Goal: Find specific page/section: Find specific page/section

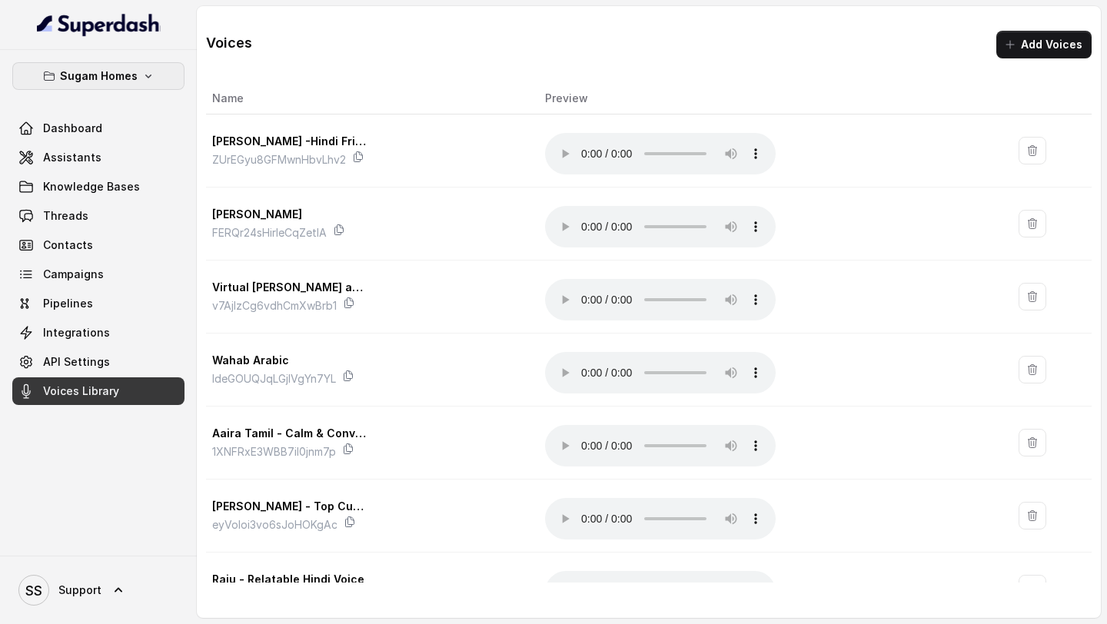
click at [135, 63] on button "Sugam Homes" at bounding box center [98, 76] width 172 height 28
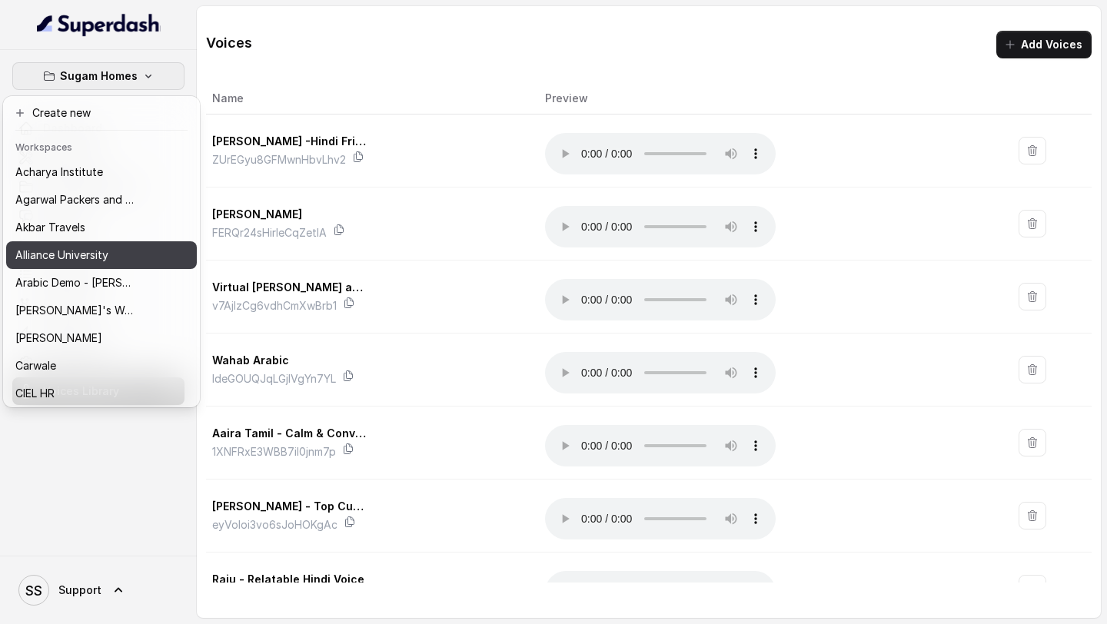
click at [100, 261] on p "Alliance University" at bounding box center [61, 255] width 93 height 18
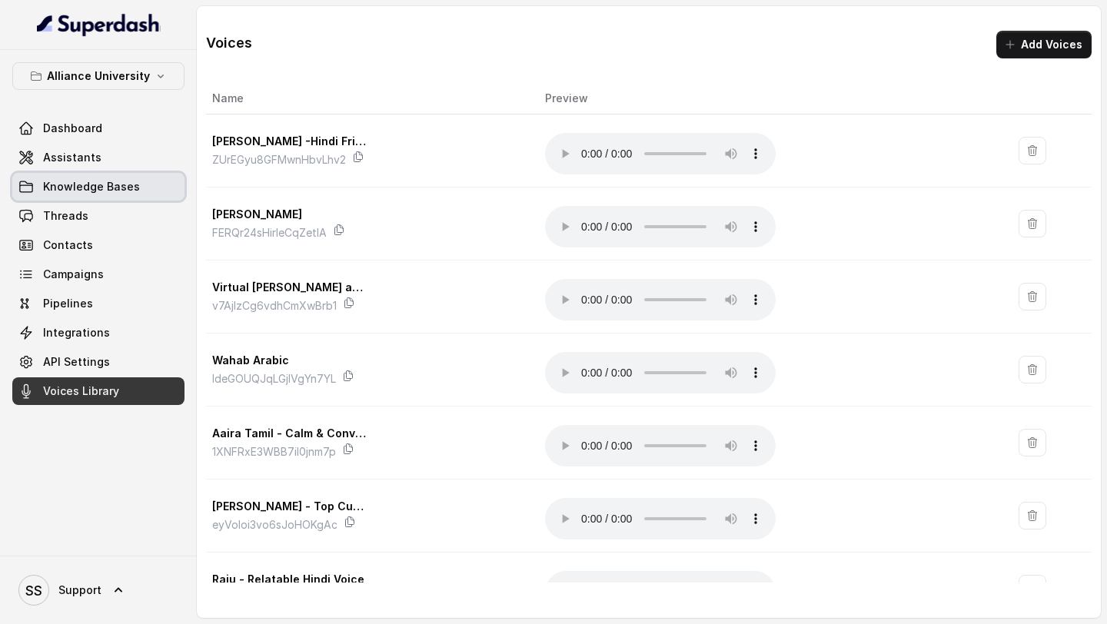
click at [100, 181] on span "Knowledge Bases" at bounding box center [91, 186] width 97 height 15
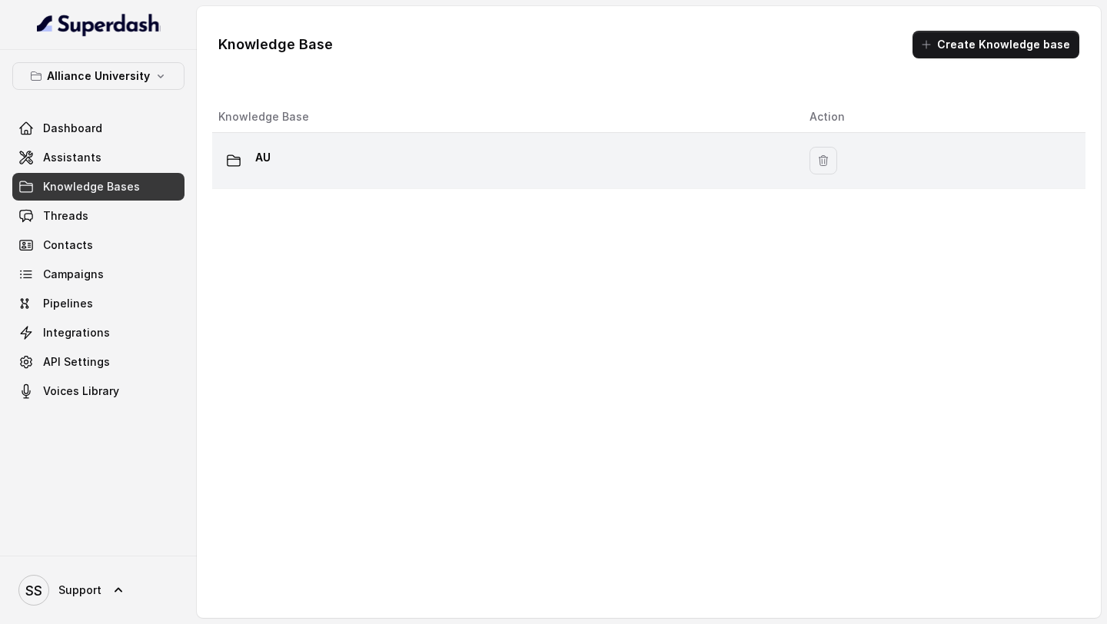
click at [286, 159] on div "AU" at bounding box center [501, 160] width 567 height 31
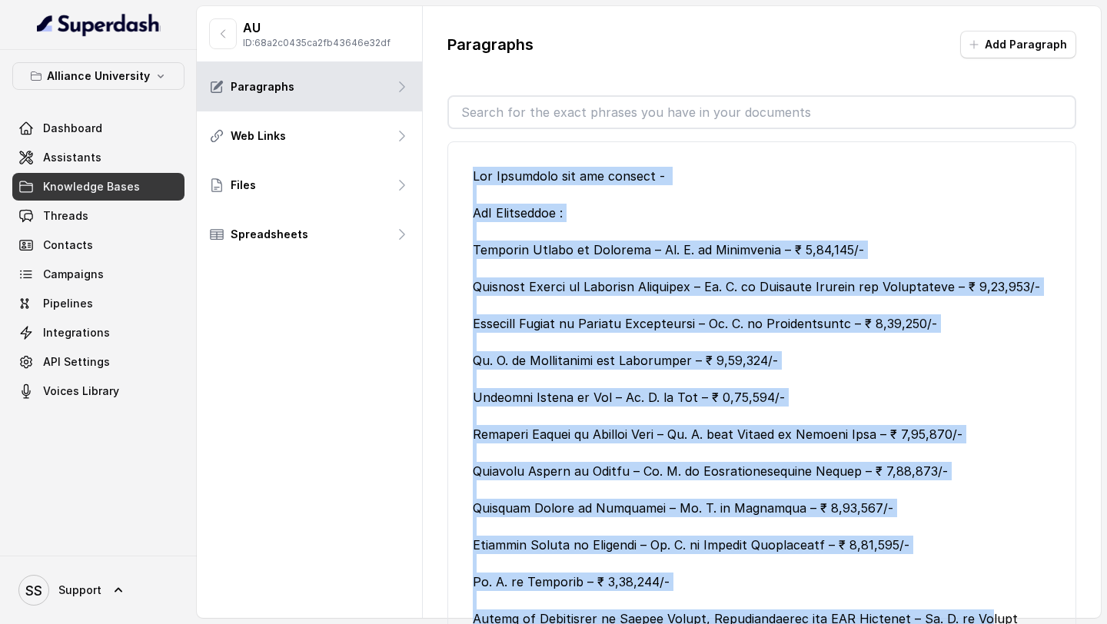
scroll to position [4, 0]
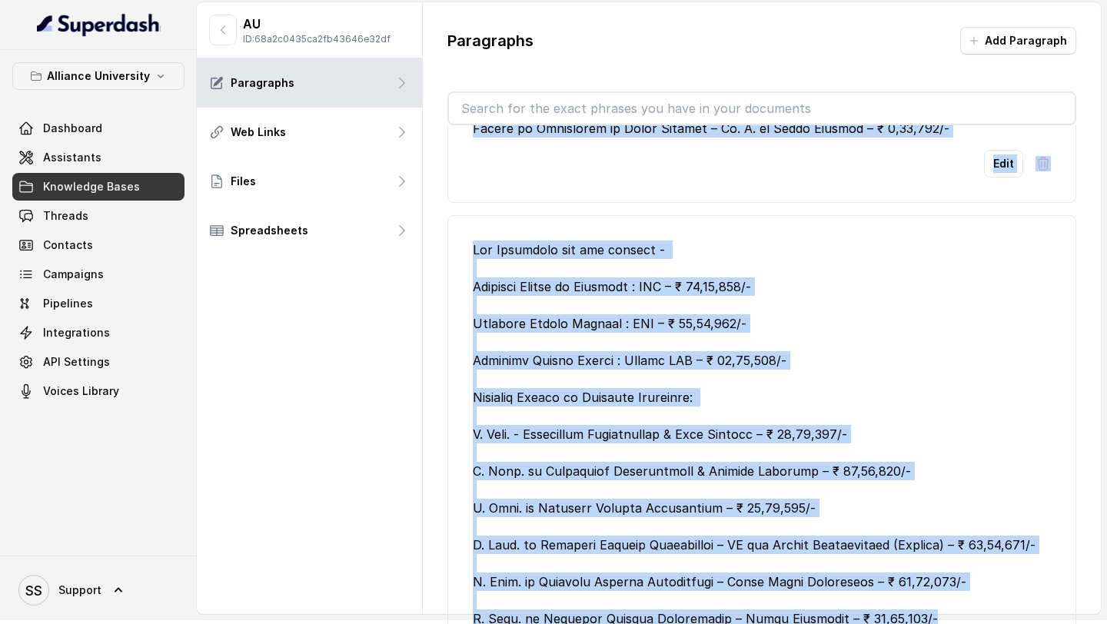
drag, startPoint x: 474, startPoint y: 173, endPoint x: 922, endPoint y: 616, distance: 630.0
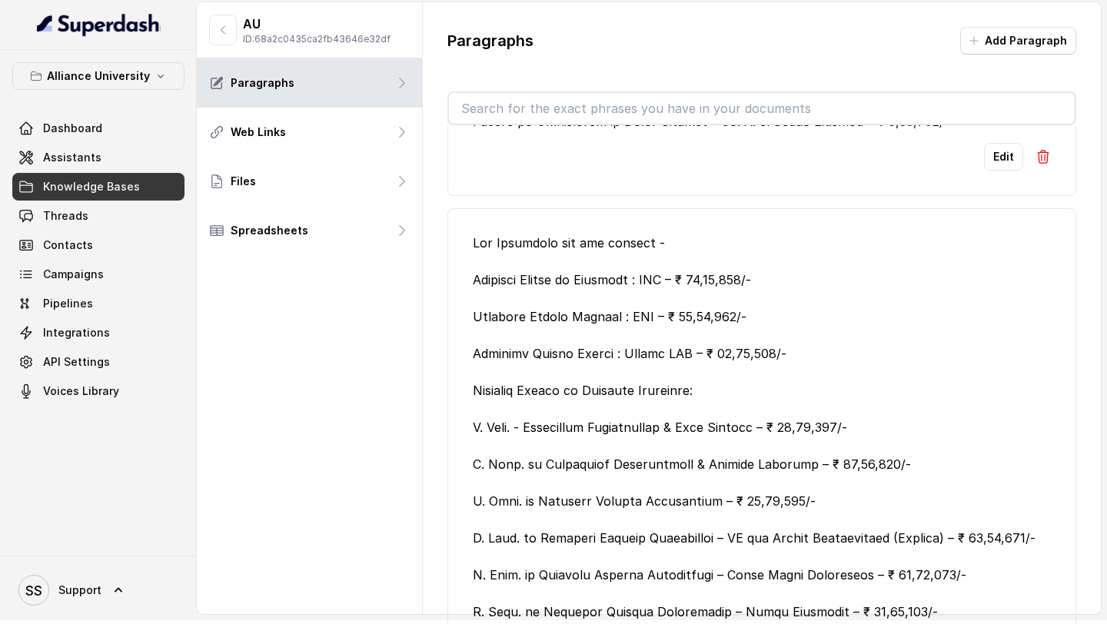
click at [109, 185] on span "Knowledge Bases" at bounding box center [91, 186] width 97 height 15
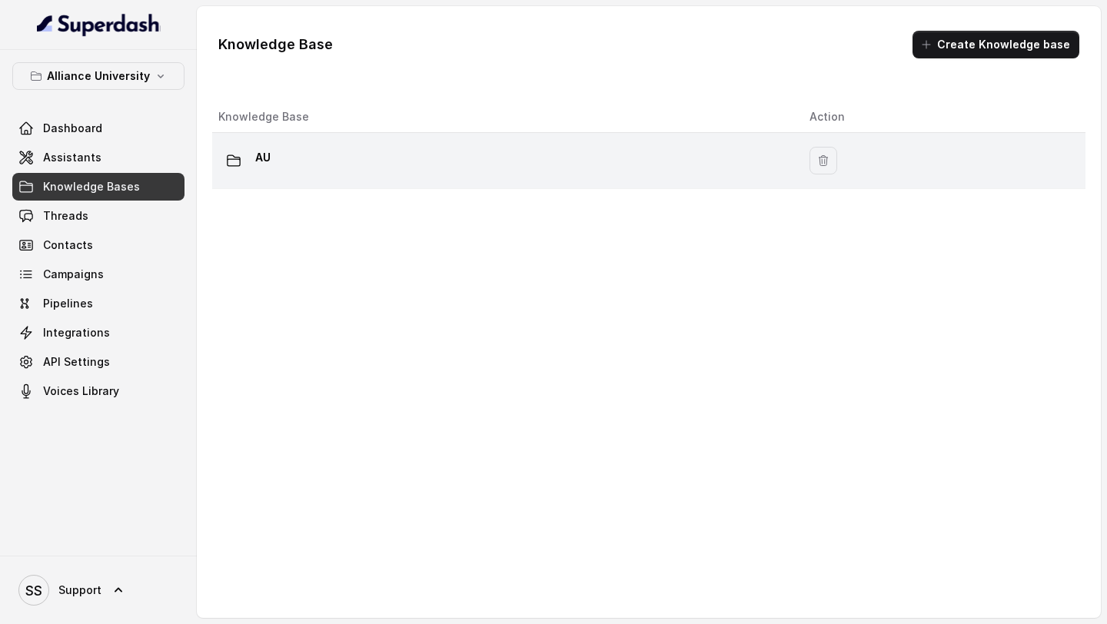
click at [310, 175] on div "AU" at bounding box center [501, 160] width 567 height 31
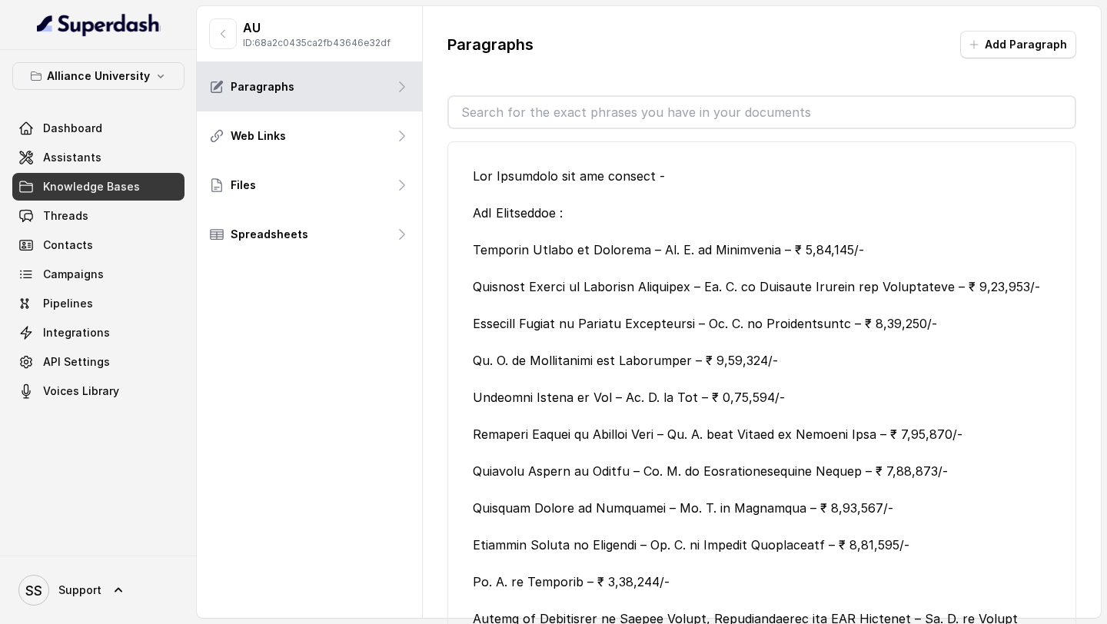
click at [131, 188] on span "Knowledge Bases" at bounding box center [91, 186] width 97 height 15
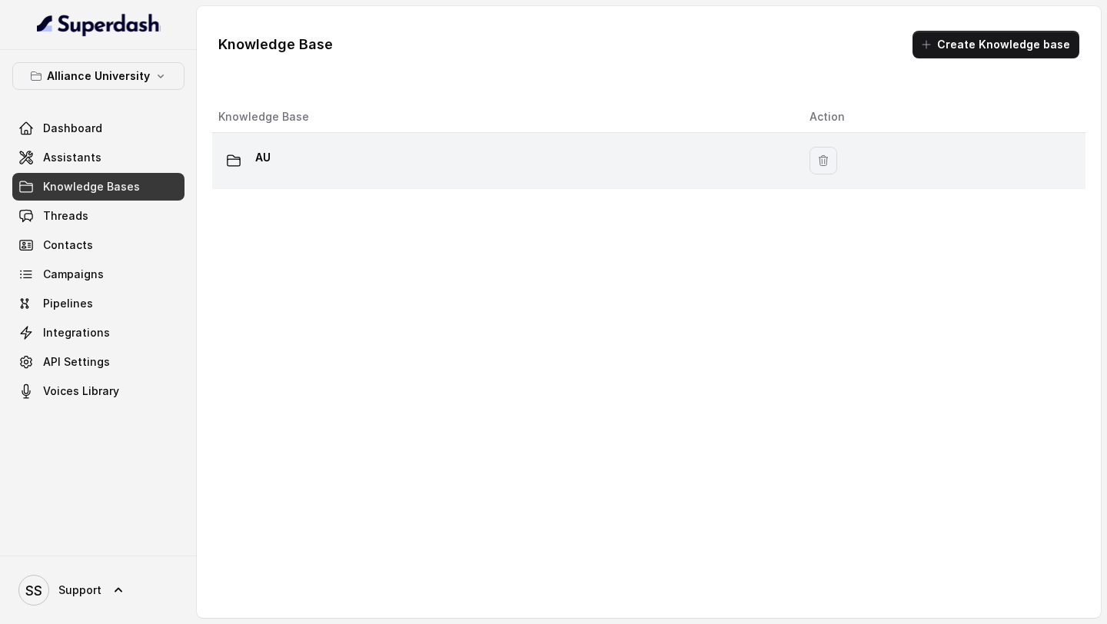
click at [242, 158] on div at bounding box center [233, 160] width 31 height 31
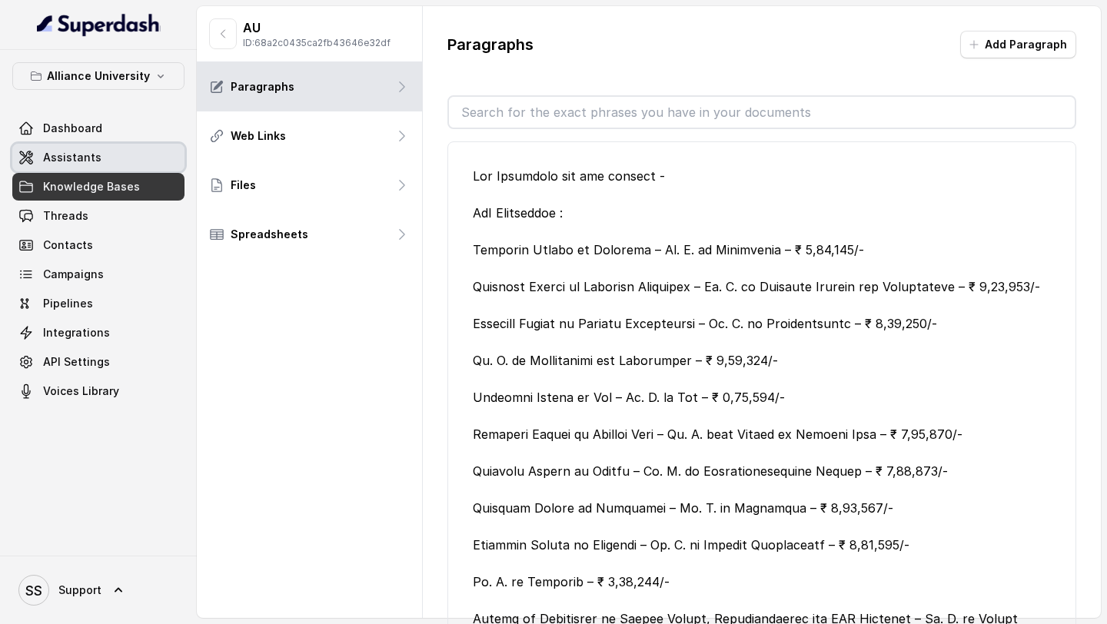
click at [87, 150] on span "Assistants" at bounding box center [72, 157] width 58 height 15
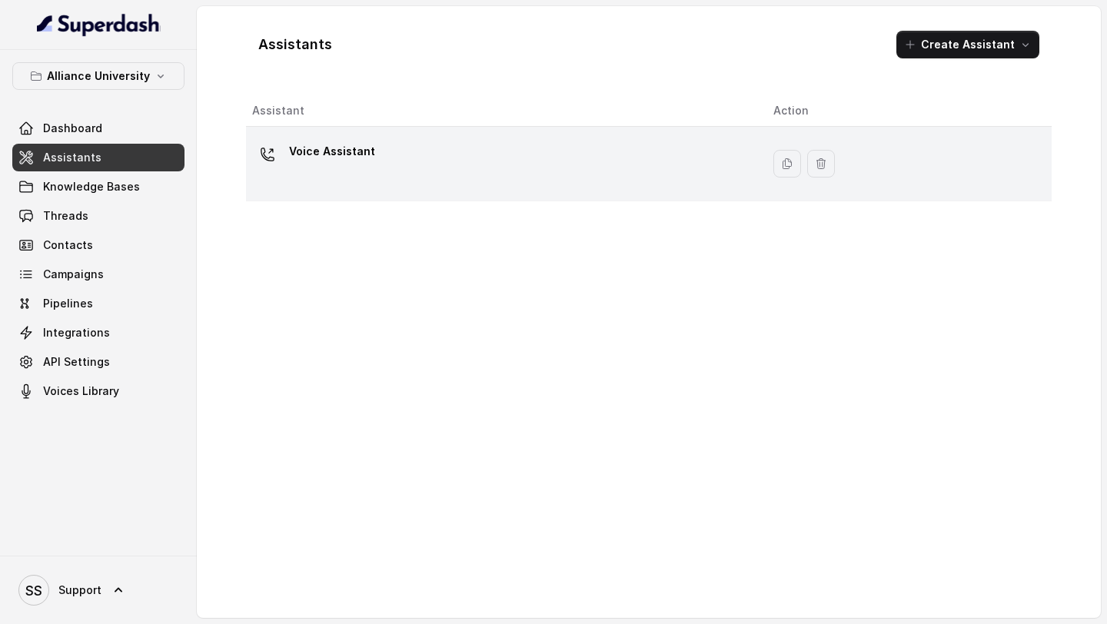
click at [407, 179] on div "Voice Assistant" at bounding box center [500, 163] width 497 height 49
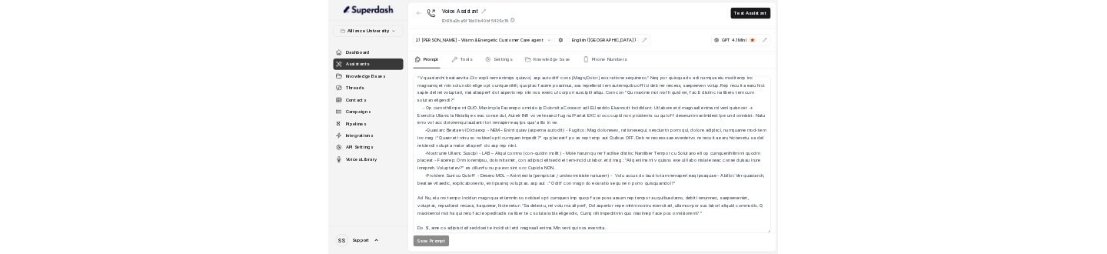
scroll to position [2581, 0]
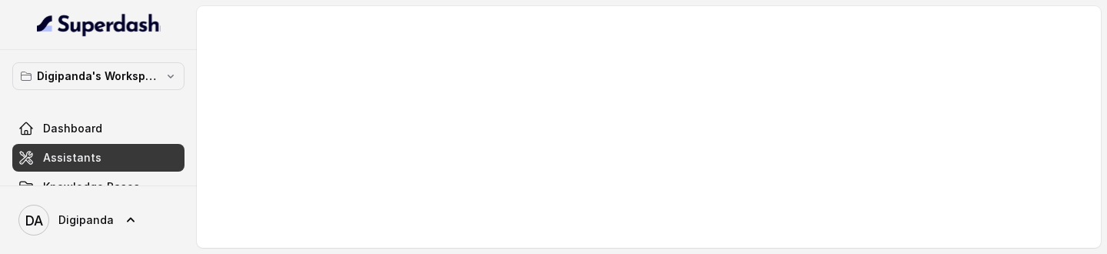
click at [753, 253] on main at bounding box center [553, 127] width 1107 height 254
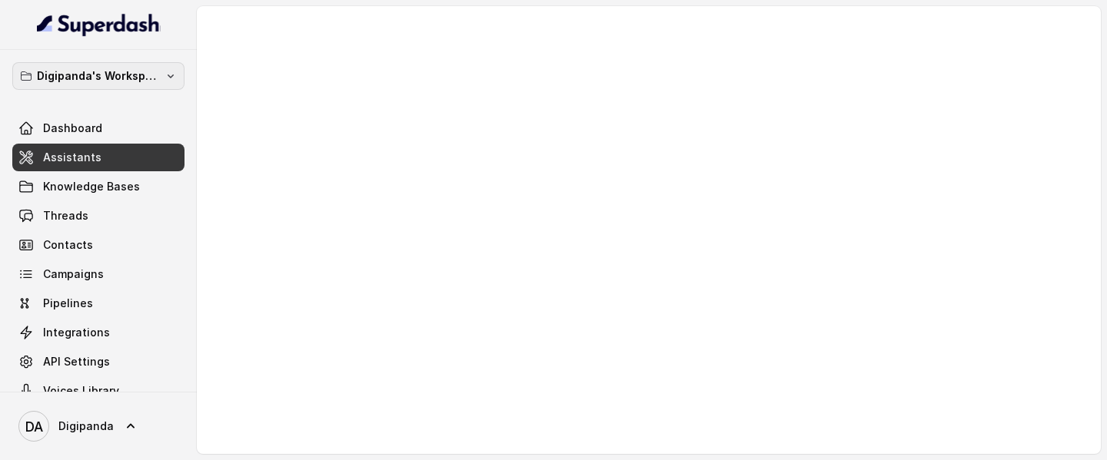
click at [121, 75] on p "Digipanda's Workspace" at bounding box center [98, 76] width 123 height 18
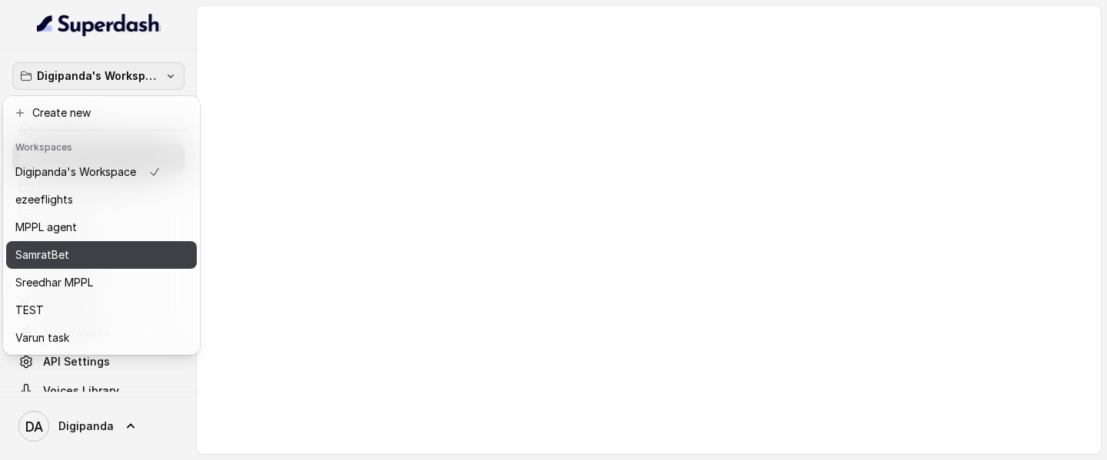
click at [103, 250] on div "SamratBet" at bounding box center [87, 255] width 145 height 18
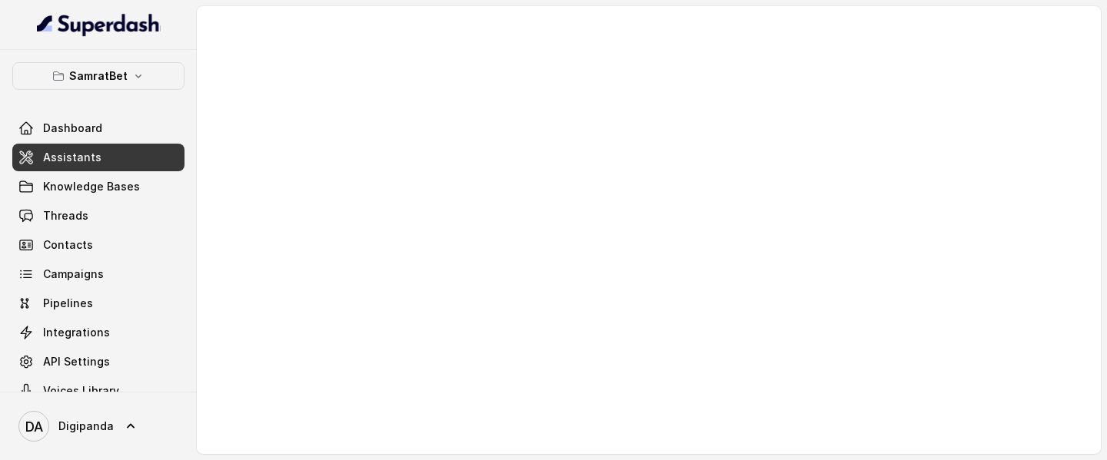
click at [127, 165] on link "Assistants" at bounding box center [98, 158] width 172 height 28
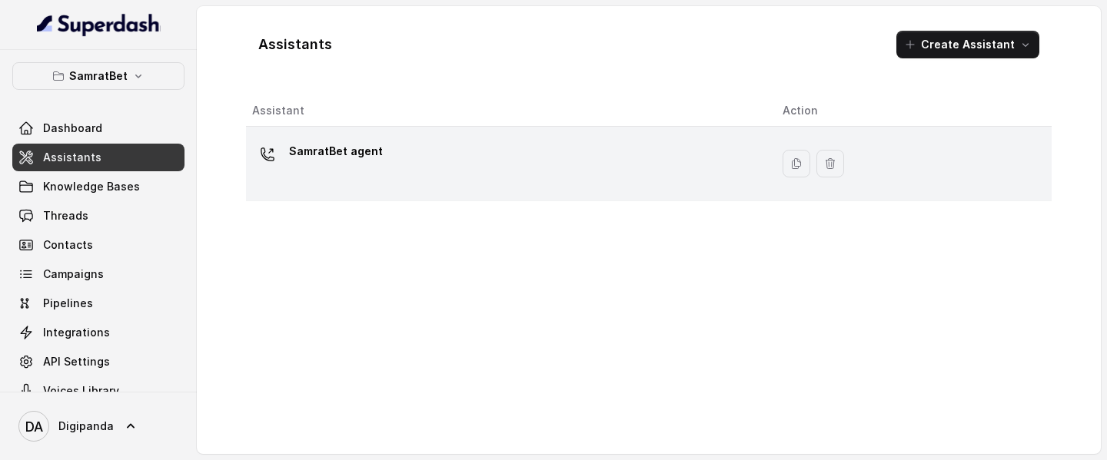
click at [392, 171] on div "SamratBet agent" at bounding box center [505, 163] width 506 height 49
